Goal: Task Accomplishment & Management: Manage account settings

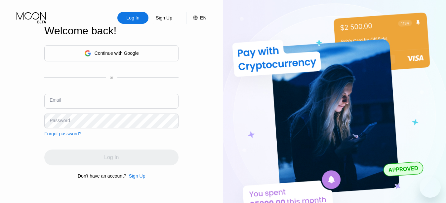
click at [125, 102] on input "text" at bounding box center [111, 101] width 134 height 15
type input "[EMAIL_ADDRESS][DOMAIN_NAME]"
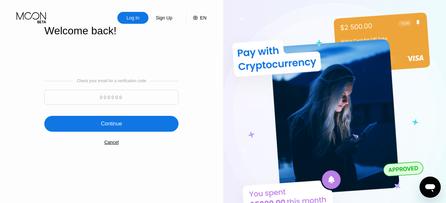
click at [131, 93] on input at bounding box center [111, 97] width 134 height 15
paste input "284091"
type input "284091"
click at [157, 125] on div "Continue" at bounding box center [111, 124] width 134 height 16
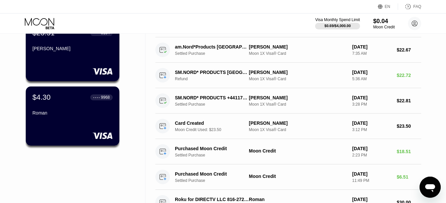
scroll to position [43, 0]
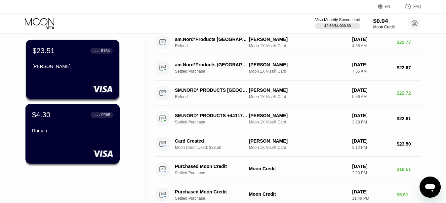
click at [81, 134] on div "Roman" at bounding box center [72, 130] width 81 height 5
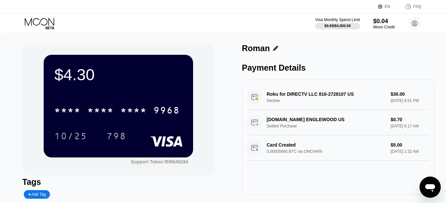
click at [48, 21] on icon at bounding box center [40, 24] width 31 height 12
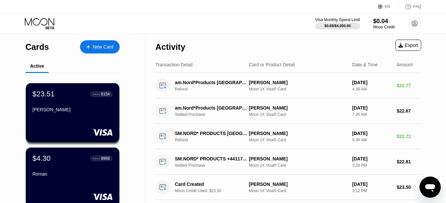
click at [62, 105] on div "$23.51 ● ● ● ● 8154 [PERSON_NAME]" at bounding box center [72, 102] width 80 height 25
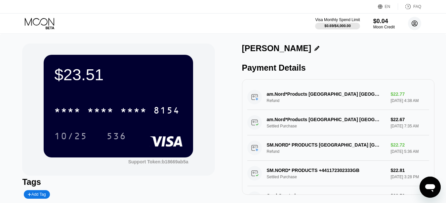
click at [417, 24] on icon at bounding box center [414, 23] width 13 height 13
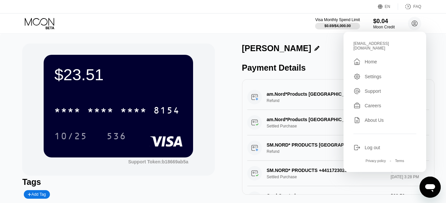
click at [377, 145] on div "Log out" at bounding box center [373, 147] width 16 height 5
